Goal: Communication & Community: Ask a question

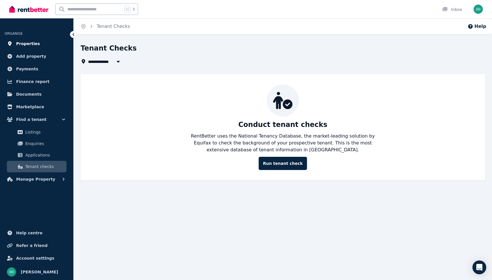
click at [27, 47] on span "Properties" at bounding box center [28, 43] width 24 height 7
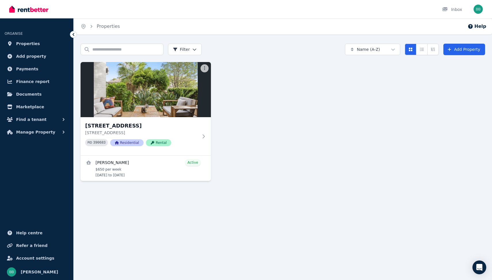
click at [146, 109] on img at bounding box center [146, 89] width 130 height 55
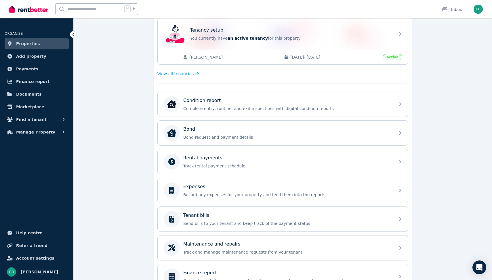
scroll to position [153, 0]
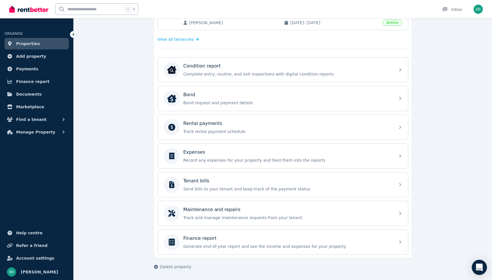
click at [479, 268] on icon "Open Intercom Messenger" at bounding box center [479, 267] width 7 height 7
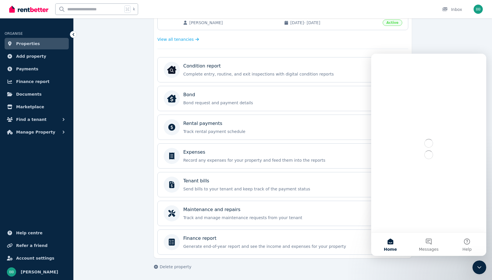
scroll to position [0, 0]
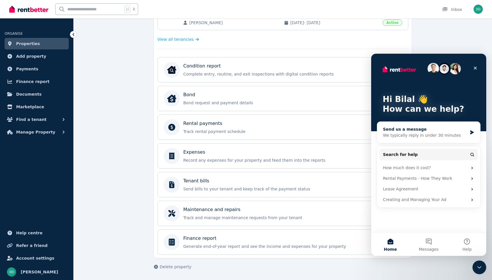
click at [413, 135] on div "We typically reply in under 30 minutes" at bounding box center [425, 136] width 84 height 6
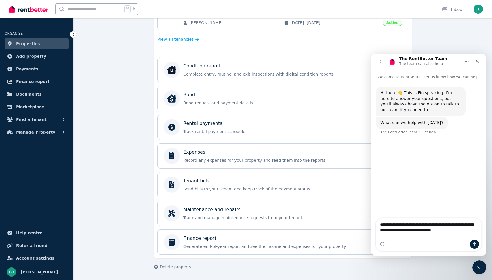
type textarea "**********"
